Goal: Task Accomplishment & Management: Manage account settings

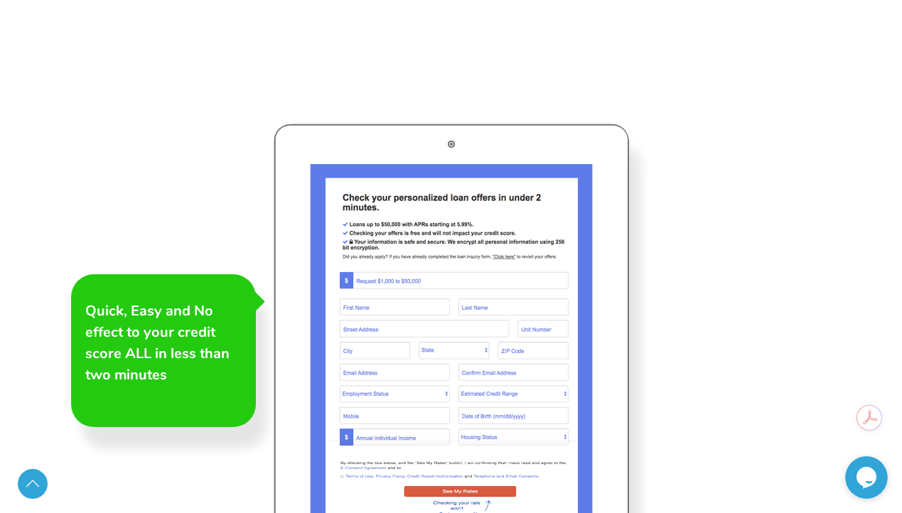
scroll to position [1847, 0]
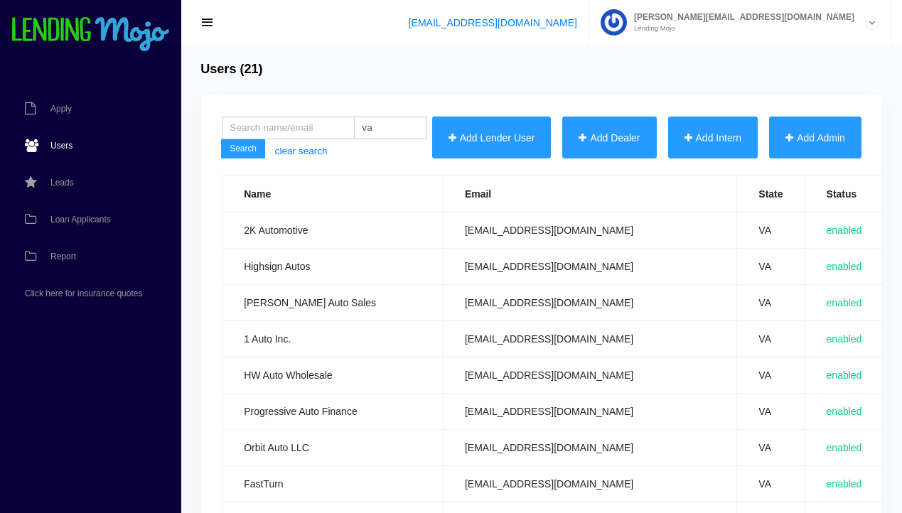
scroll to position [4, 0]
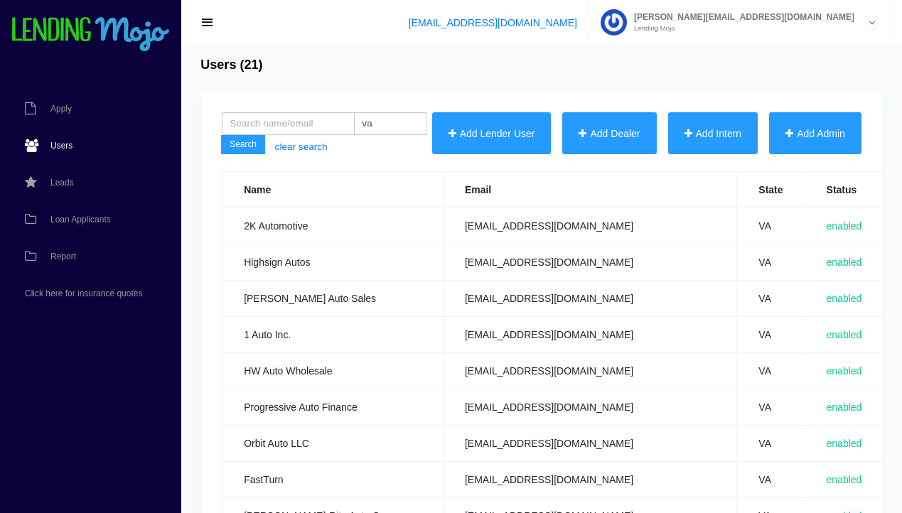
click at [63, 146] on span "Users" at bounding box center [61, 145] width 22 height 9
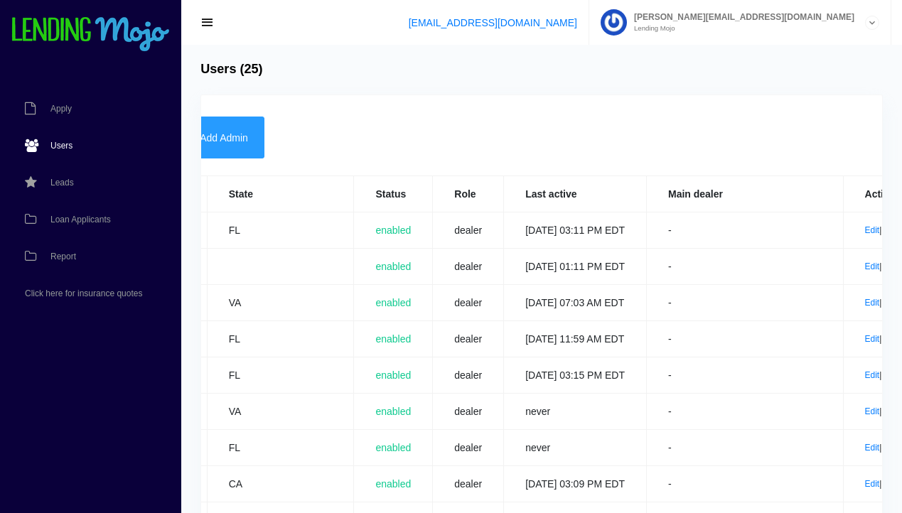
scroll to position [0, 612]
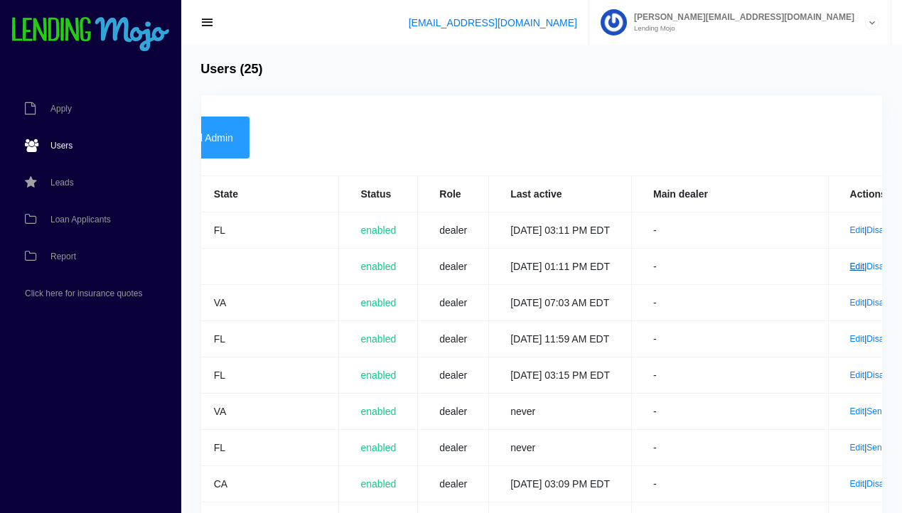
click at [850, 265] on link "Edit" at bounding box center [857, 266] width 15 height 10
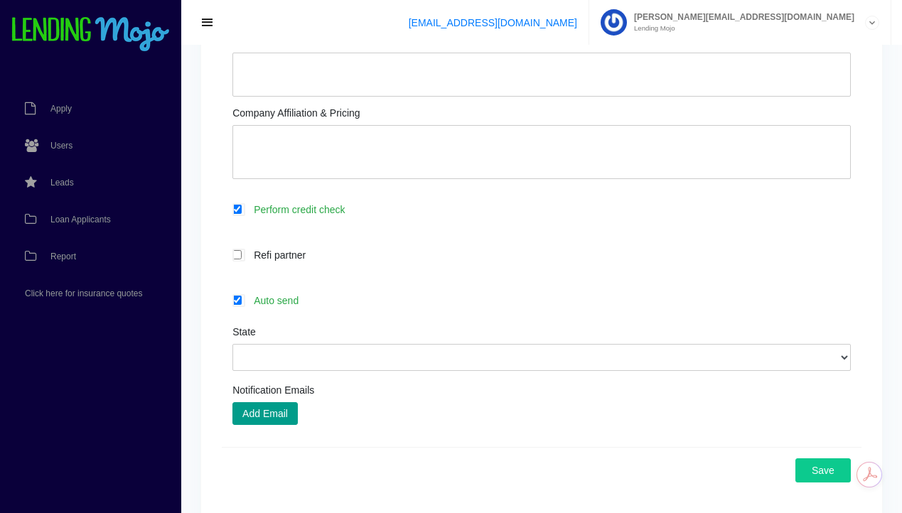
scroll to position [495, 0]
click at [305, 256] on icon at bounding box center [305, 254] width 0 height 11
click at [237, 256] on input "Refi partner" at bounding box center [236, 253] width 9 height 9
checkbox input "true"
click at [298, 301] on icon at bounding box center [298, 299] width 0 height 11
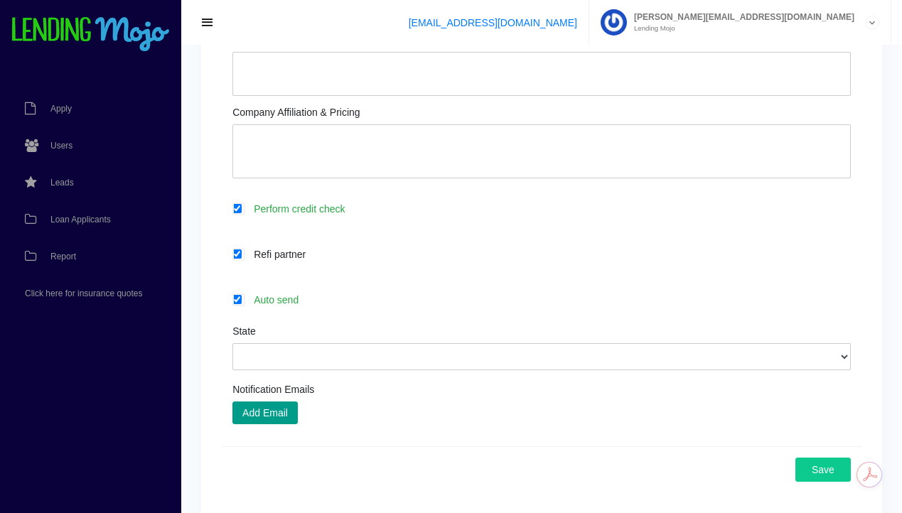
click at [239, 301] on input "Auto send" at bounding box center [236, 299] width 9 height 9
checkbox input "false"
click at [824, 472] on button "Save" at bounding box center [822, 470] width 55 height 24
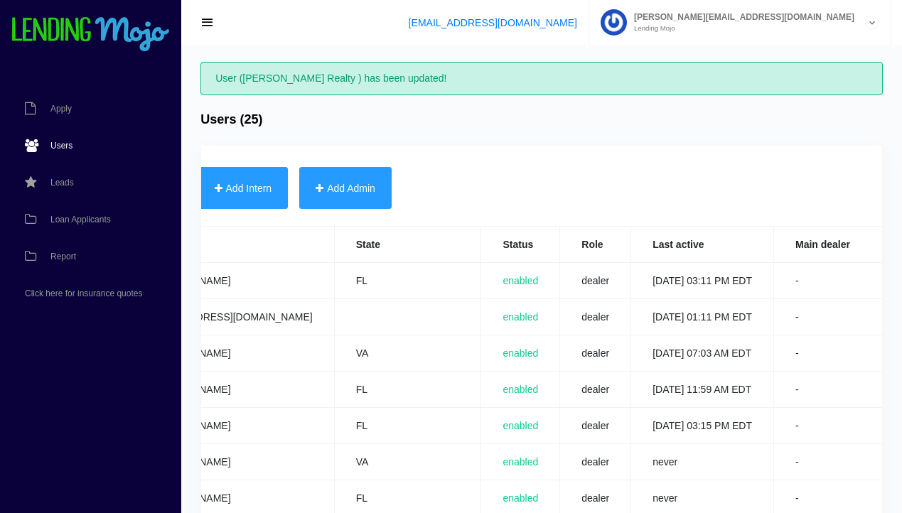
scroll to position [0, 472]
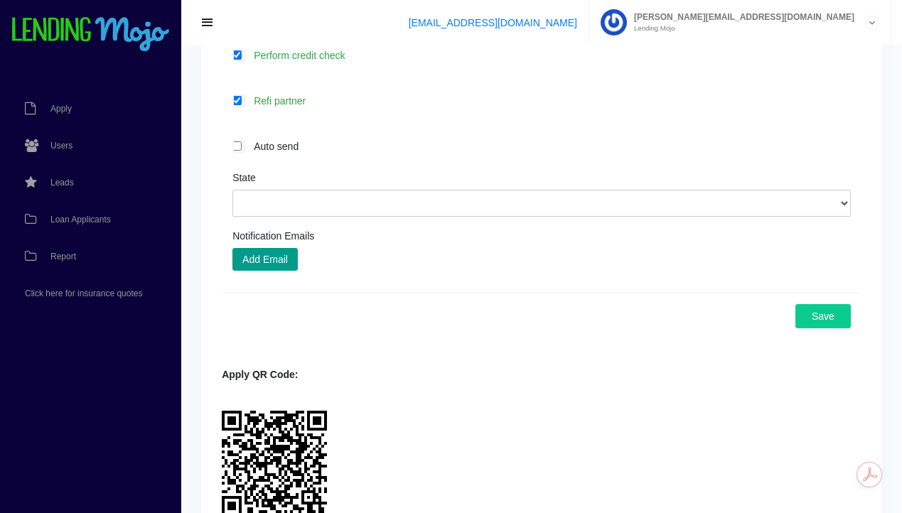
scroll to position [740, 0]
